Goal: Transaction & Acquisition: Book appointment/travel/reservation

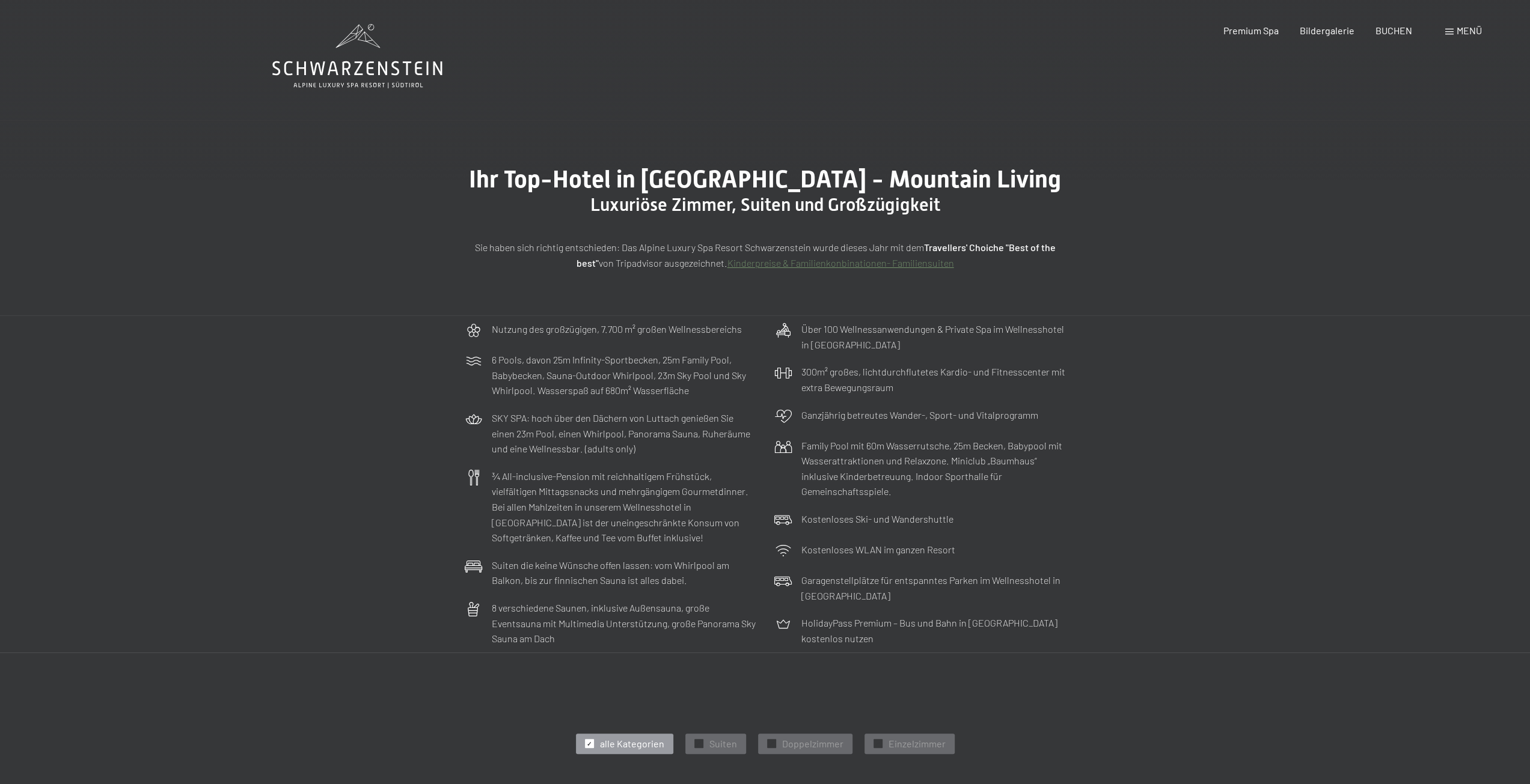
click at [832, 261] on link "Kinderpreise & Familienkonbinationen- Familiensuiten" at bounding box center [840, 263] width 227 height 12
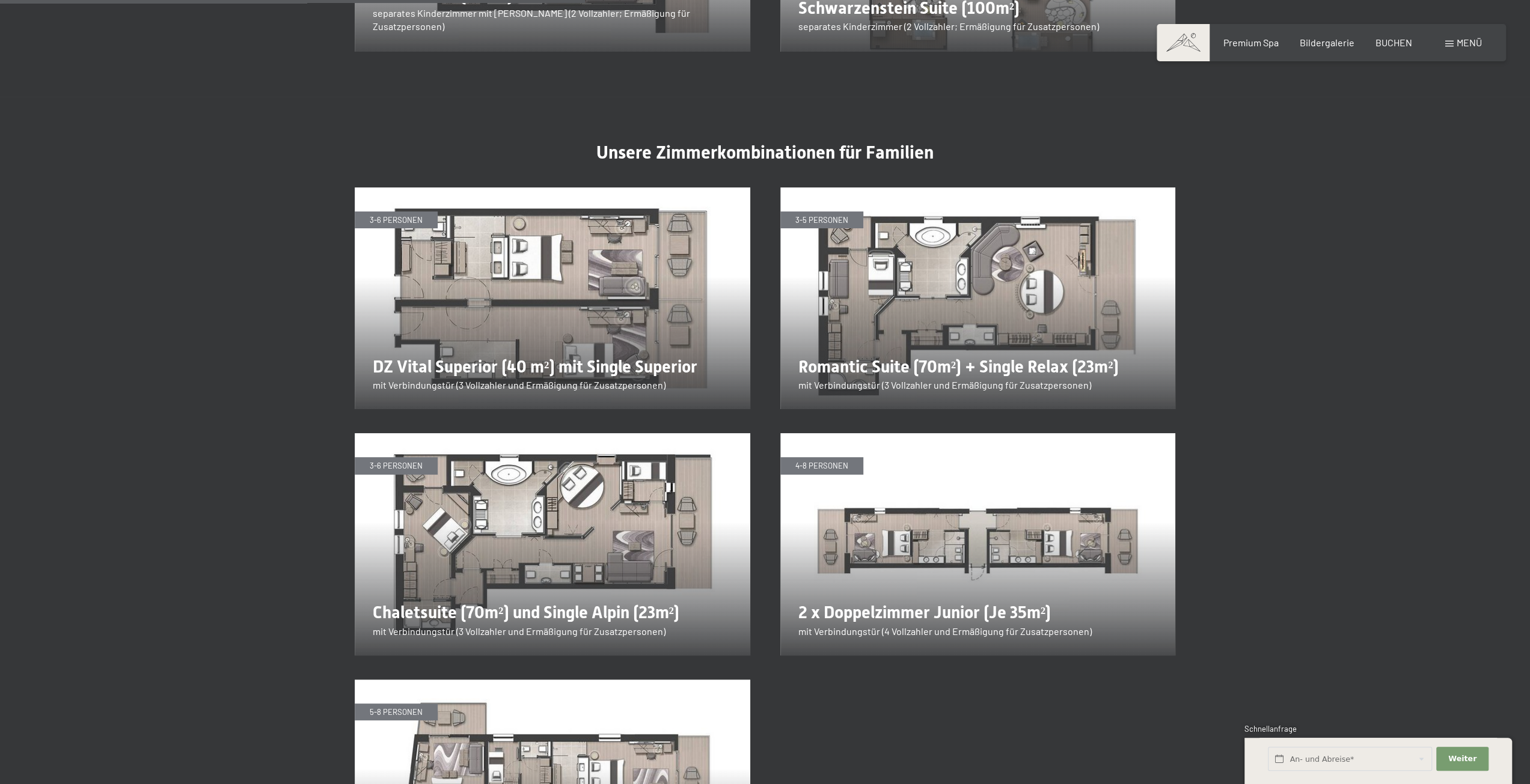
scroll to position [2162, 0]
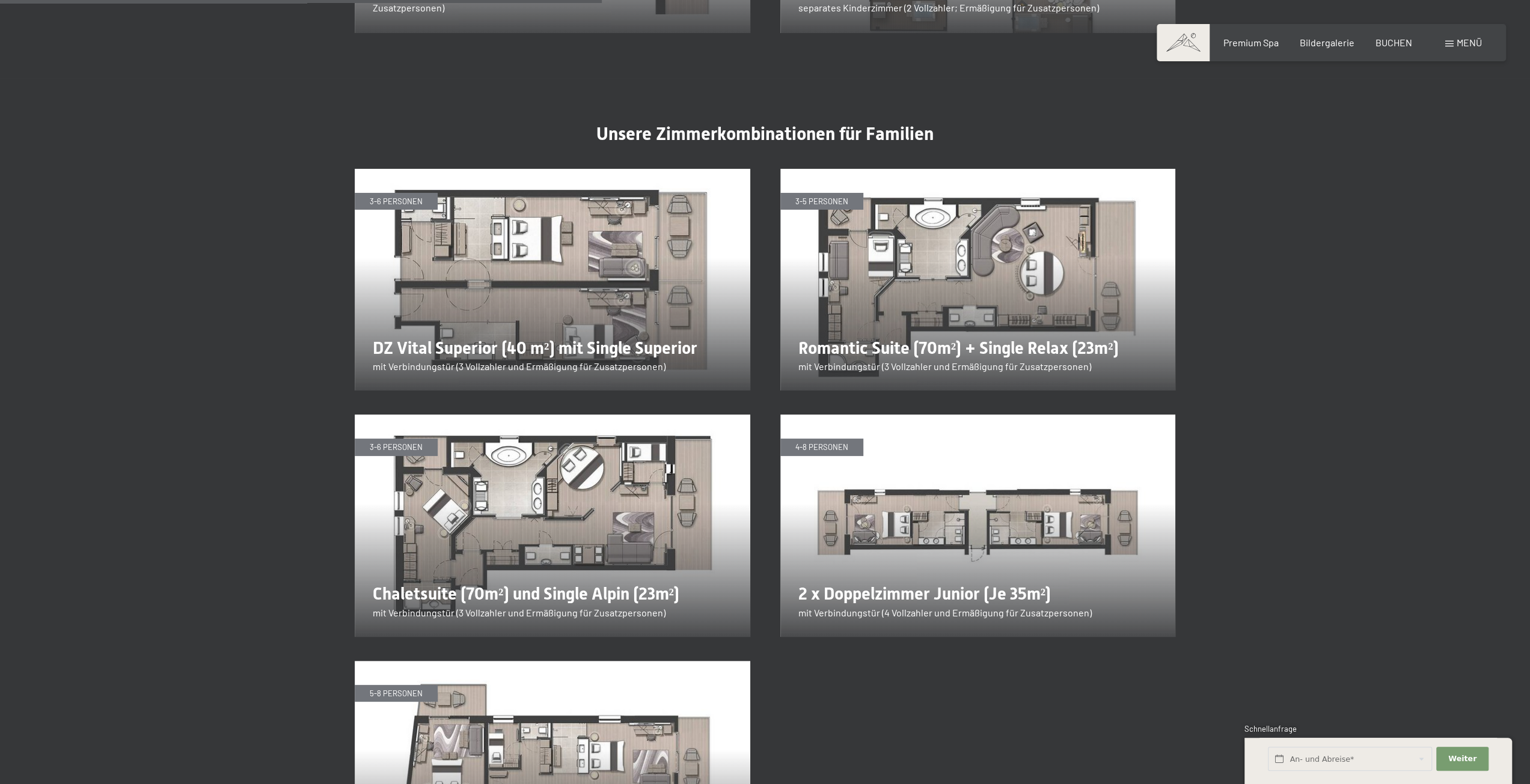
click at [583, 477] on img at bounding box center [552, 525] width 395 height 223
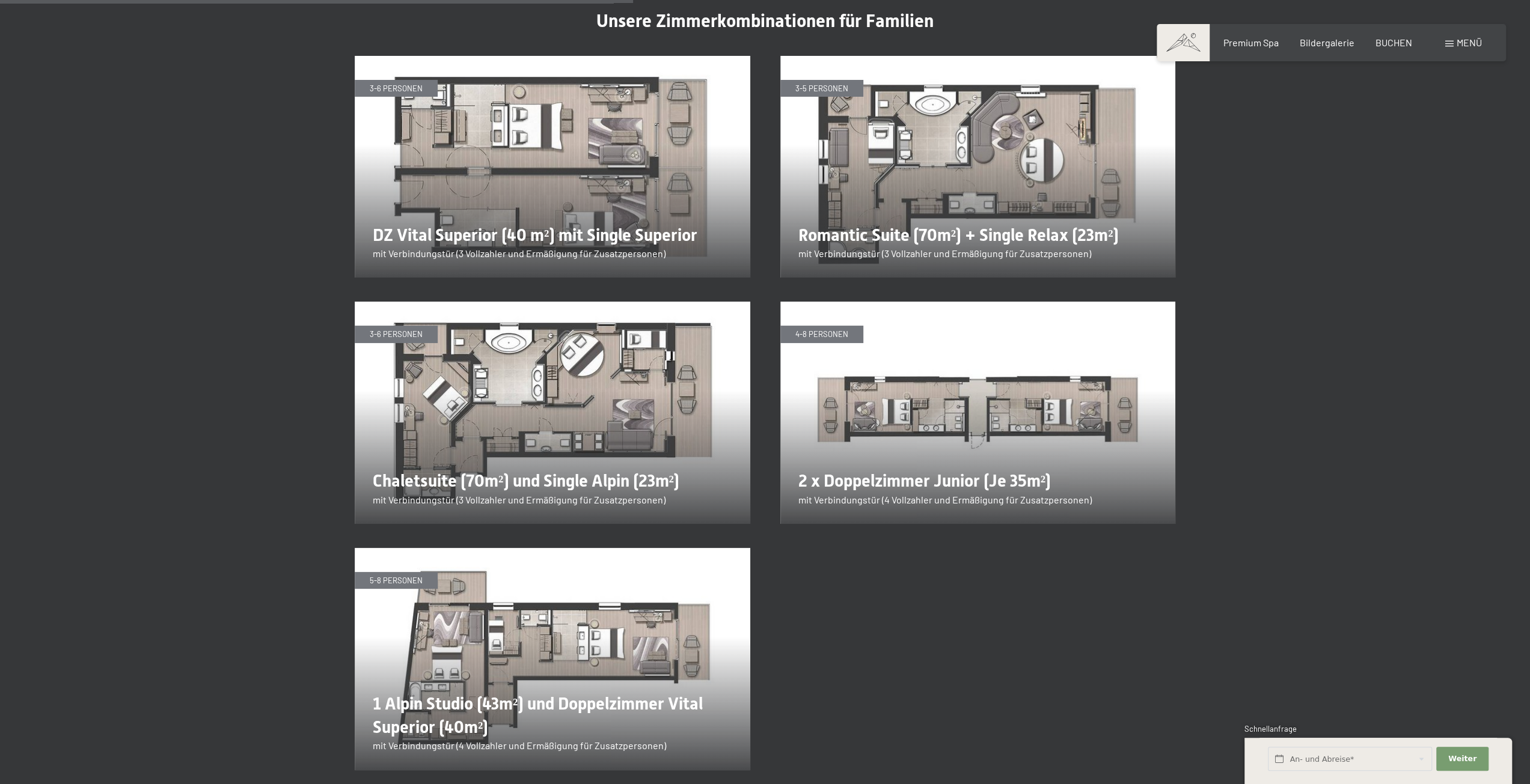
scroll to position [2283, 0]
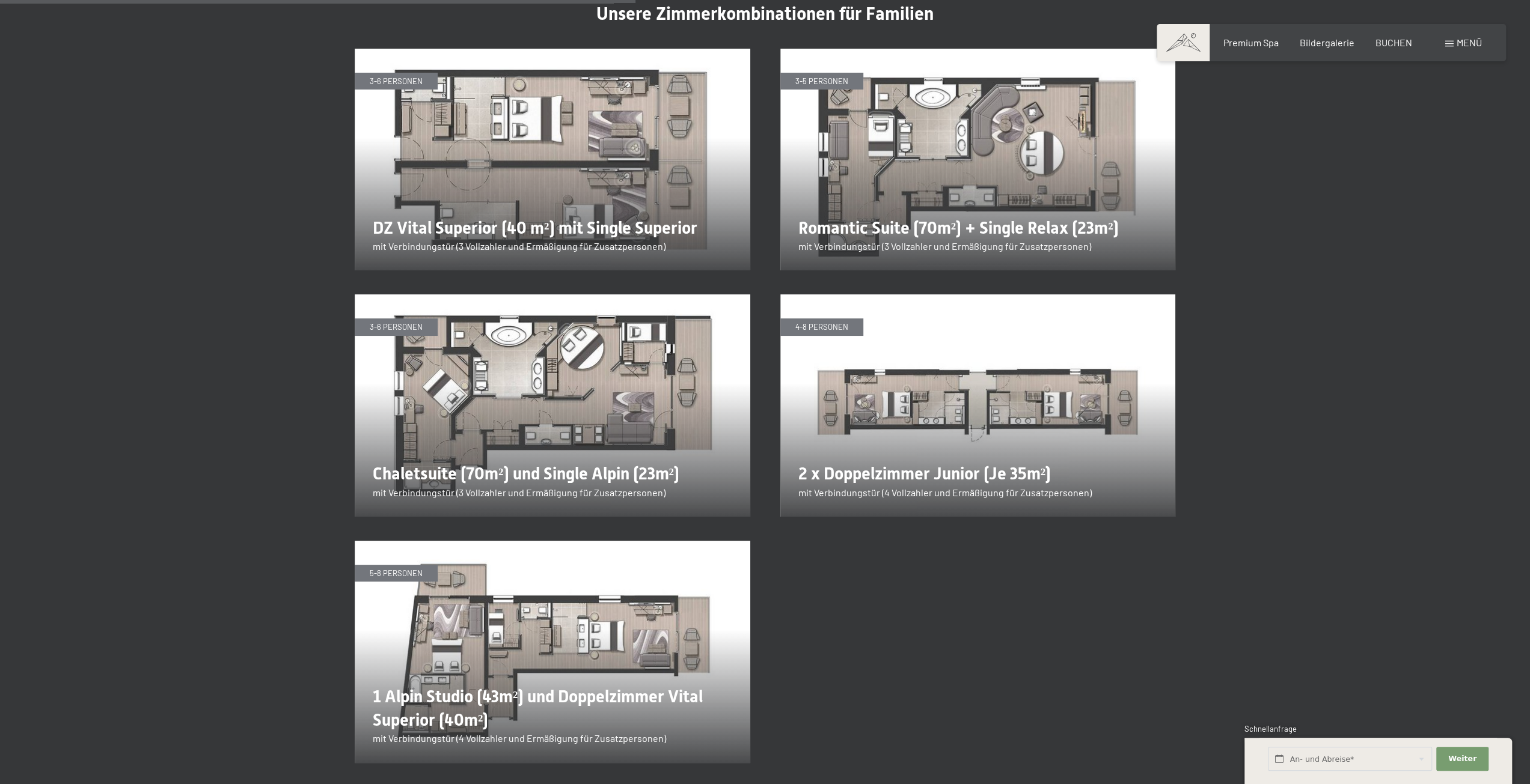
click at [551, 596] on img at bounding box center [552, 652] width 395 height 223
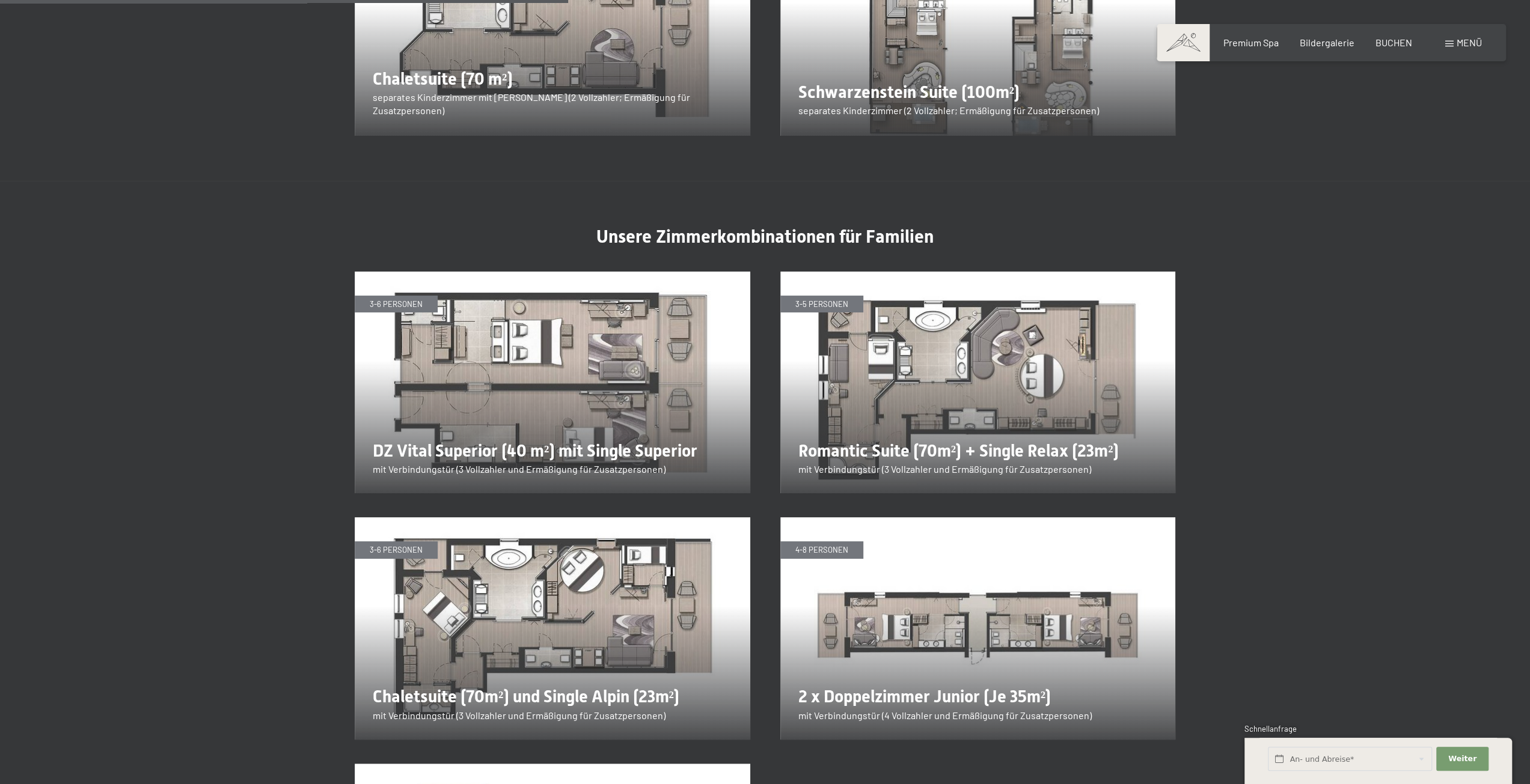
scroll to position [2043, 0]
